Goal: Task Accomplishment & Management: Manage account settings

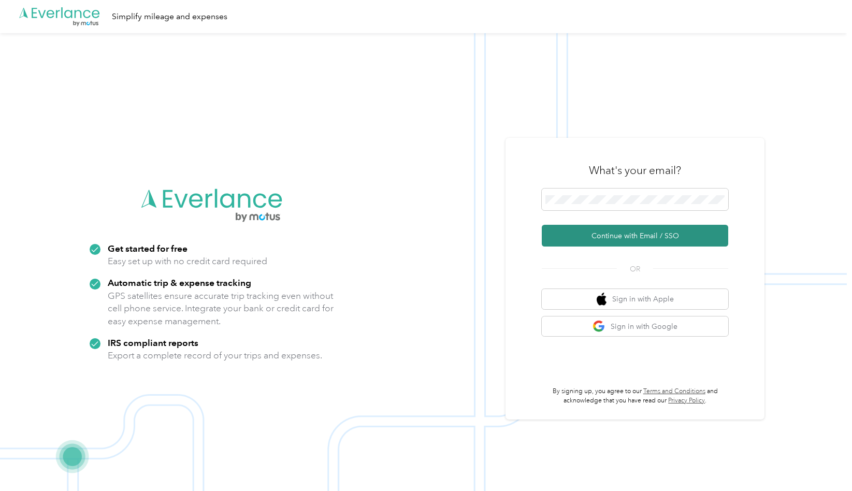
click at [637, 233] on button "Continue with Email / SSO" at bounding box center [635, 236] width 186 height 22
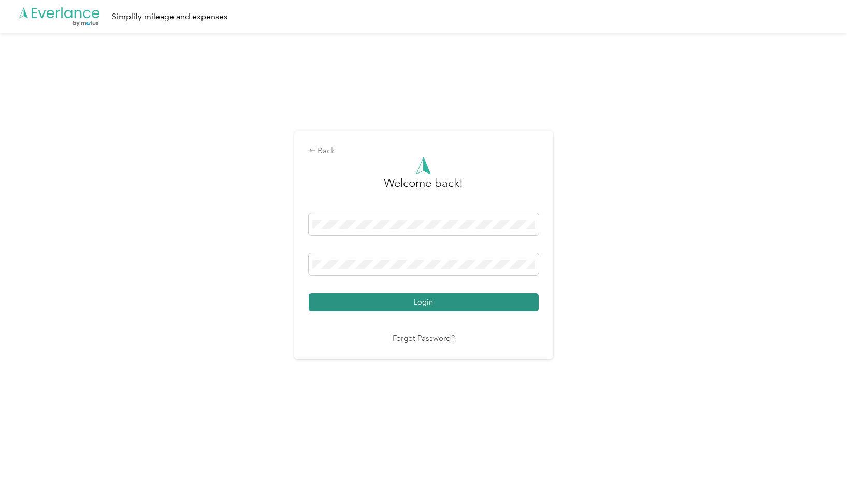
click at [429, 301] on button "Login" at bounding box center [424, 302] width 230 height 18
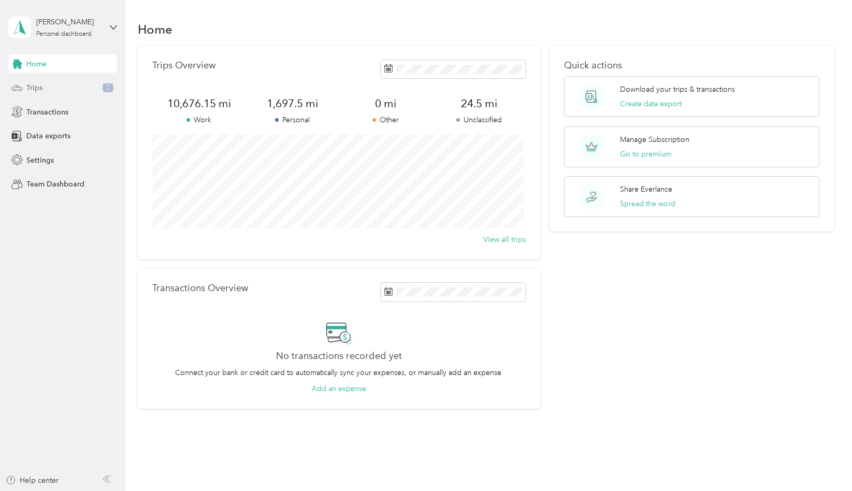
click at [42, 90] on div "Trips 2" at bounding box center [62, 88] width 109 height 19
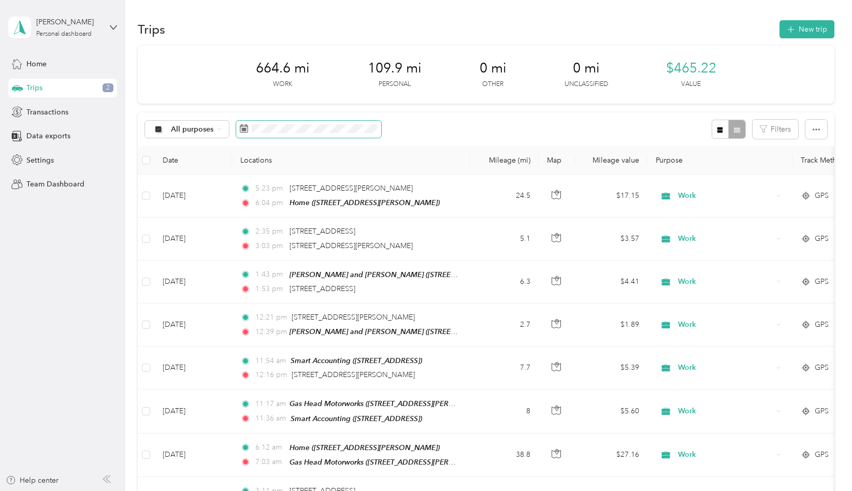
click at [380, 130] on span at bounding box center [308, 130] width 145 height 18
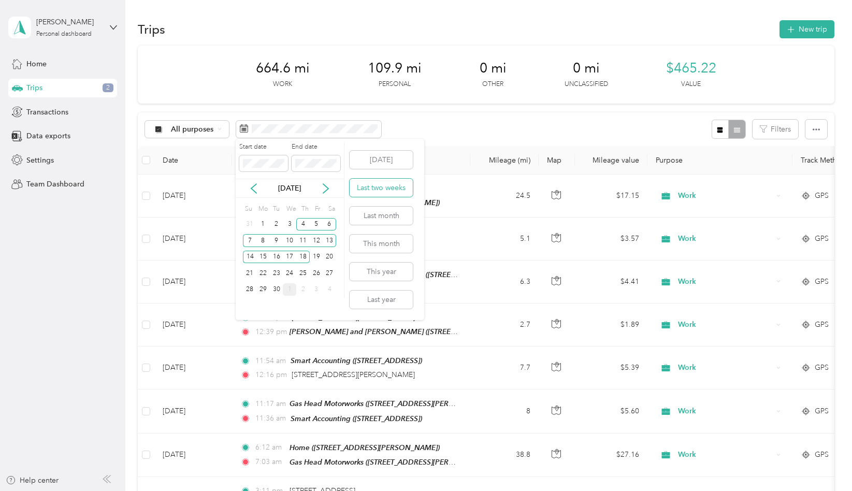
click at [393, 188] on button "Last two weeks" at bounding box center [381, 188] width 63 height 18
